Goal: Transaction & Acquisition: Download file/media

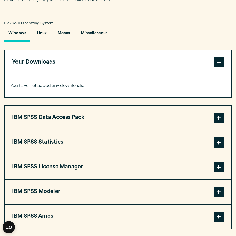
scroll to position [387, 0]
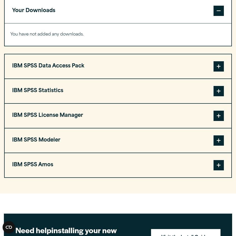
click at [217, 93] on span at bounding box center [218, 91] width 10 height 10
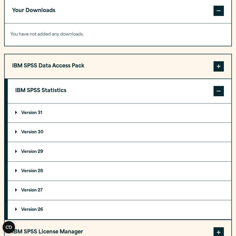
click at [17, 152] on p "Version 29" at bounding box center [29, 152] width 28 height 4
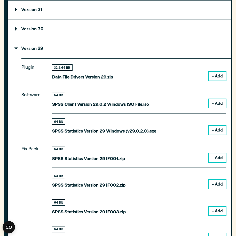
scroll to position [516, 0]
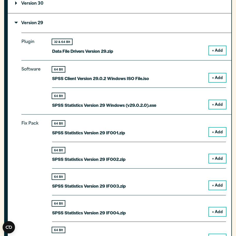
click at [216, 105] on button "+ Add" at bounding box center [217, 104] width 17 height 9
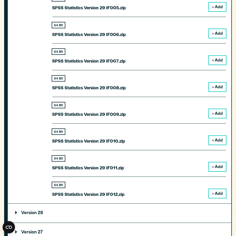
scroll to position [974, 0]
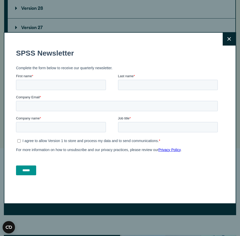
click at [215, 67] on p "Complete the form below to receive our quarterly newsletter." at bounding box center [117, 68] width 203 height 4
click at [227, 42] on button "Close" at bounding box center [228, 39] width 13 height 13
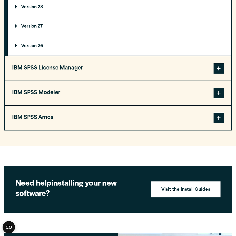
click at [218, 93] on span at bounding box center [218, 93] width 10 height 10
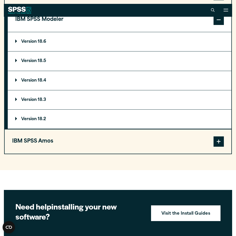
scroll to position [502, 0]
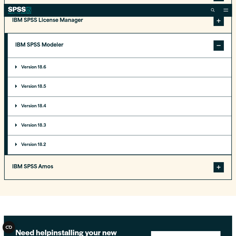
click at [14, 68] on summary "Version 18.6" at bounding box center [119, 67] width 223 height 19
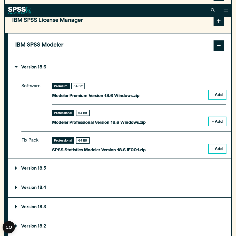
click at [217, 149] on button "+ Add" at bounding box center [217, 149] width 17 height 9
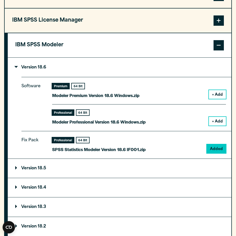
click at [217, 121] on button "+ Add" at bounding box center [217, 121] width 17 height 9
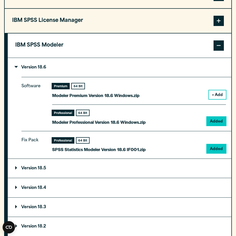
click at [216, 98] on button "+ Add" at bounding box center [217, 95] width 17 height 9
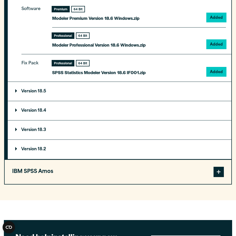
scroll to position [704, 0]
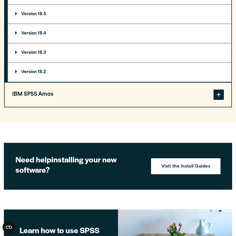
click at [219, 97] on span at bounding box center [218, 95] width 10 height 10
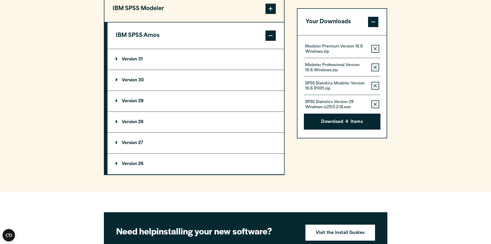
scroll to position [348, 0]
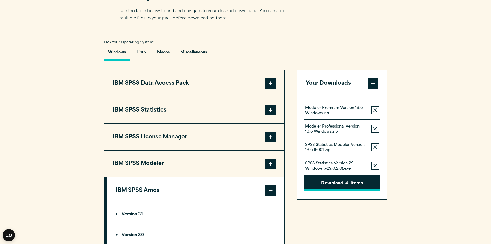
click at [235, 183] on button "Download 4 Items" at bounding box center [342, 183] width 77 height 16
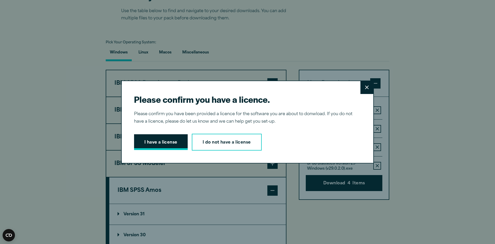
click at [163, 142] on button "I have a license" at bounding box center [161, 142] width 54 height 16
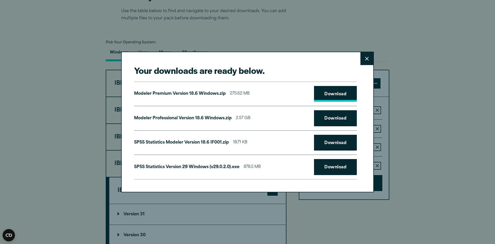
click at [235, 93] on link "Download" at bounding box center [335, 94] width 43 height 16
click at [235, 117] on link "Download" at bounding box center [335, 118] width 43 height 16
click at [235, 143] on link "Download" at bounding box center [335, 143] width 43 height 16
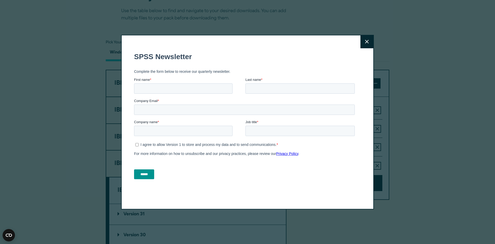
click at [235, 140] on fieldset "Company name * Job title *" at bounding box center [245, 129] width 223 height 21
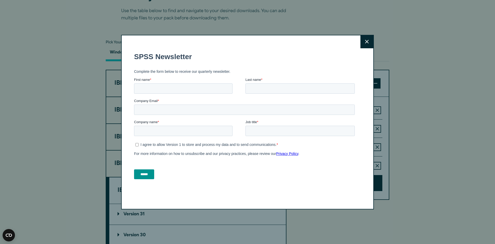
click at [235, 45] on button "Close" at bounding box center [366, 41] width 13 height 13
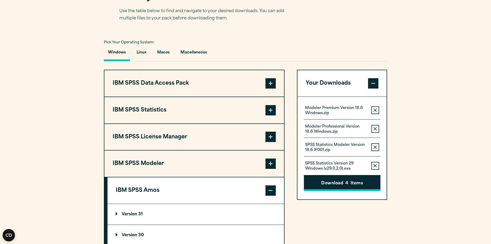
click at [235, 182] on button "Download 4 Items" at bounding box center [342, 183] width 77 height 16
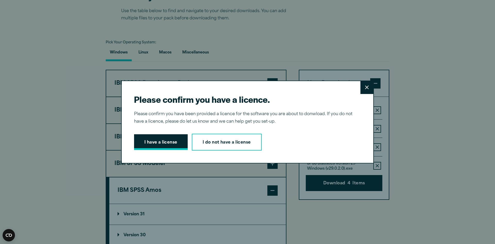
click at [164, 142] on button "I have a license" at bounding box center [161, 142] width 54 height 16
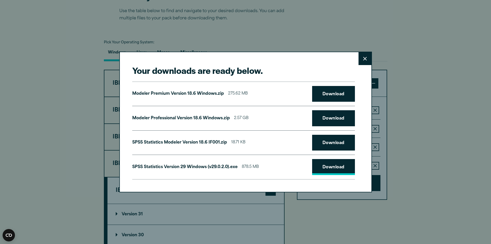
click at [235, 169] on link "Download" at bounding box center [333, 167] width 43 height 16
